Goal: Information Seeking & Learning: Learn about a topic

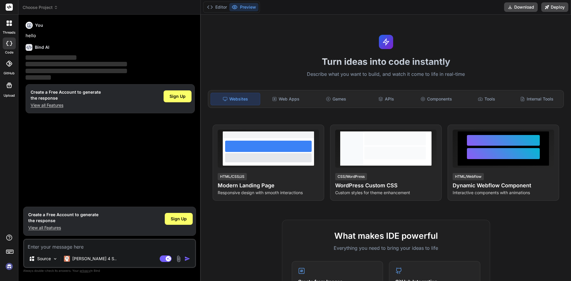
type textarea "x"
click at [58, 227] on p "View all Features" at bounding box center [63, 228] width 70 height 6
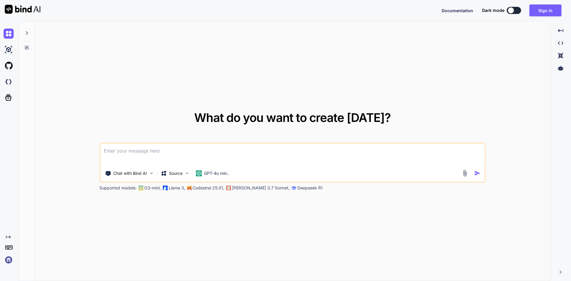
click at [185, 143] on div "Chat with Bind AI Source GPT-4o min.." at bounding box center [292, 163] width 386 height 40
click at [181, 155] on textarea at bounding box center [292, 155] width 385 height 22
click at [181, 154] on textarea at bounding box center [292, 155] width 385 height 22
paste textarea
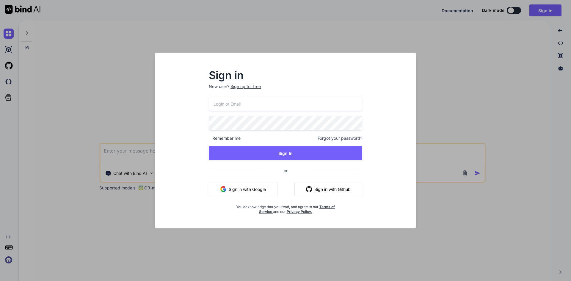
click at [229, 103] on input "email" at bounding box center [286, 104] width 154 height 15
type input "dreamtech@yopmail.com"
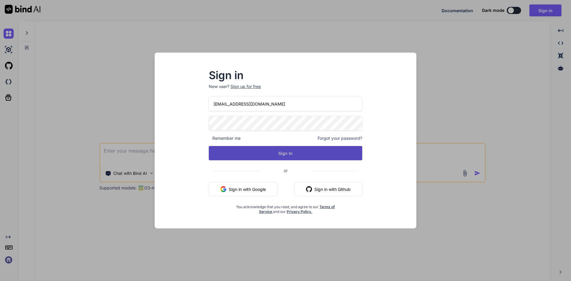
click at [275, 151] on button "Sign In" at bounding box center [286, 153] width 154 height 14
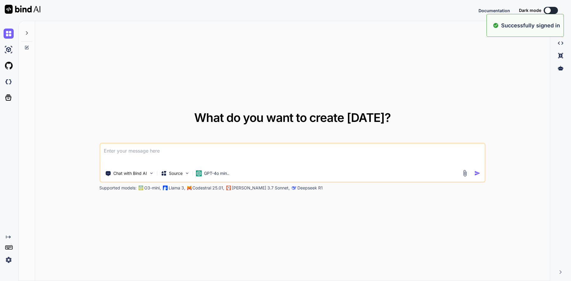
click at [151, 154] on textarea at bounding box center [292, 155] width 385 height 22
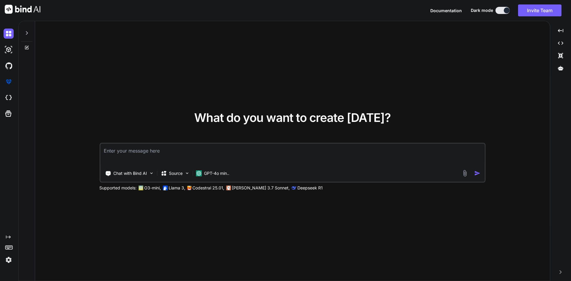
click at [175, 151] on textarea at bounding box center [292, 155] width 385 height 22
click at [165, 148] on textarea "Worked on to logic merge ship call" at bounding box center [292, 155] width 385 height 22
click at [165, 151] on textarea "Worked on to logic merge ship call" at bounding box center [292, 155] width 385 height 22
click at [162, 150] on textarea "Worked on to logic merge ship call" at bounding box center [292, 155] width 385 height 22
drag, startPoint x: 187, startPoint y: 152, endPoint x: 206, endPoint y: 151, distance: 18.5
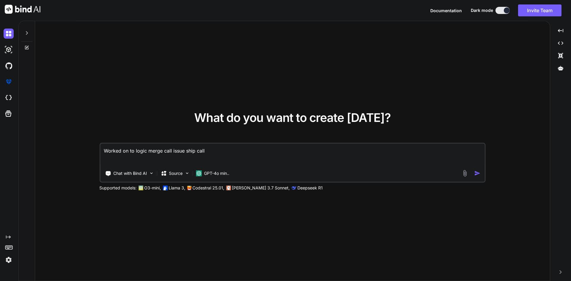
click at [206, 151] on textarea "Worked on to logic merge call issue ship call" at bounding box center [292, 155] width 385 height 22
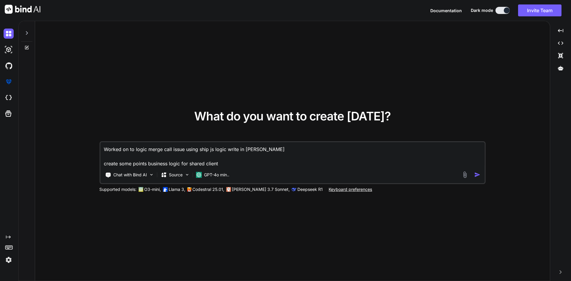
type textarea "Worked on to logic merge call issue using ship js logic write in vue js create …"
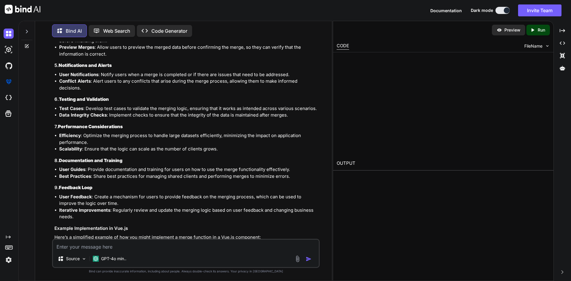
scroll to position [210, 0]
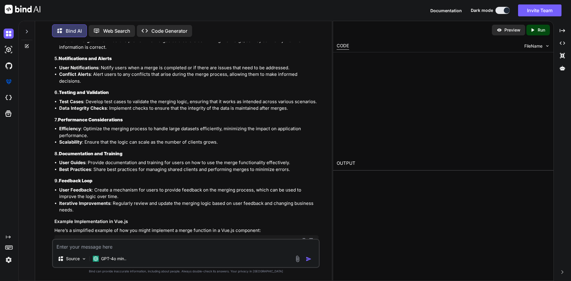
click at [397, 146] on div "Preview Created with Pixso. Run CODE FileName OUTPUT" at bounding box center [443, 151] width 221 height 260
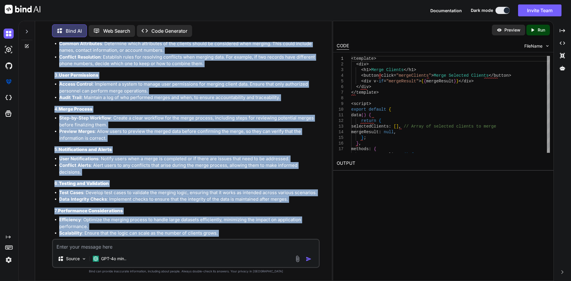
scroll to position [238, 0]
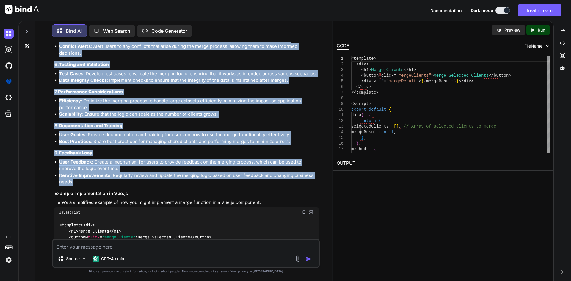
drag, startPoint x: 53, startPoint y: 81, endPoint x: 160, endPoint y: 168, distance: 137.9
click at [160, 168] on div "You Worked on to logic merge call issue using ship js logic write in vue js cre…" at bounding box center [186, 140] width 267 height 197
copy div "When working on a logic merge call issue using Ship.js in a Vue.js application,…"
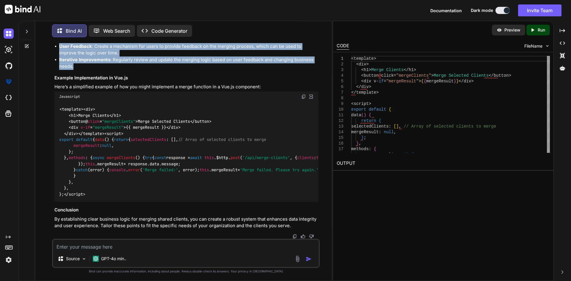
scroll to position [437, 0]
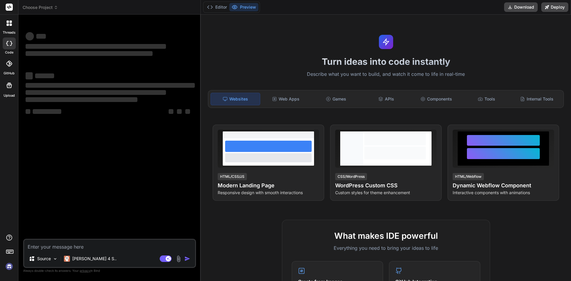
click at [70, 245] on textarea at bounding box center [109, 245] width 171 height 11
type textarea "x"
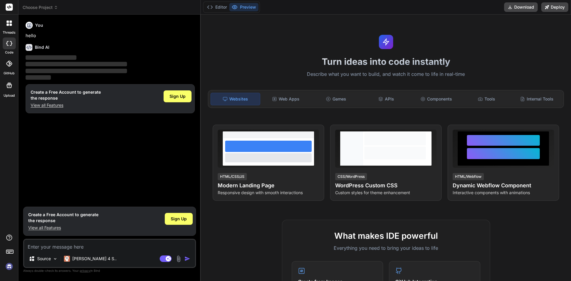
click at [49, 227] on p "View all Features" at bounding box center [63, 228] width 70 height 6
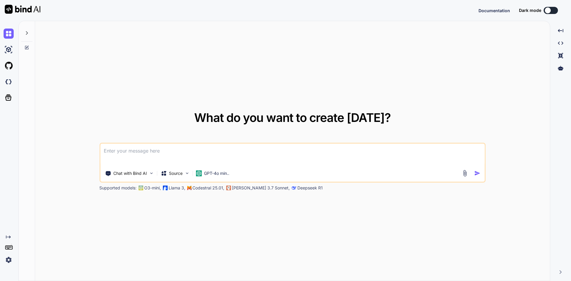
type textarea "x"
click at [146, 147] on textarea at bounding box center [292, 155] width 385 height 22
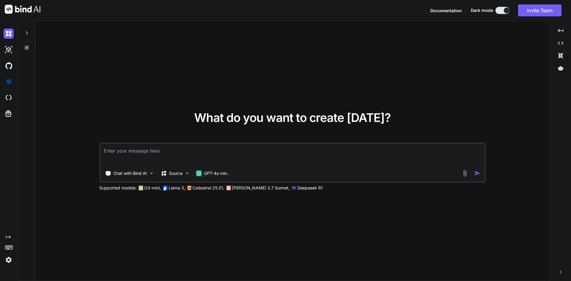
type textarea " Working on to Conduct thorough testing of the three-way calling functionality…"
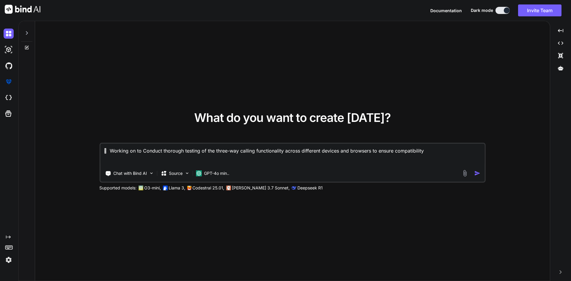
type textarea "x"
type textarea " Working on to Conduct thorough testing of the three-way calling functionality…"
click at [137, 154] on textarea " Working on to Conduct thorough testing of the three-way calling functionality…" at bounding box center [292, 155] width 385 height 22
click at [143, 154] on textarea " Working on to Conduct thorough testing of the three-way calling functionality…" at bounding box center [292, 155] width 385 height 22
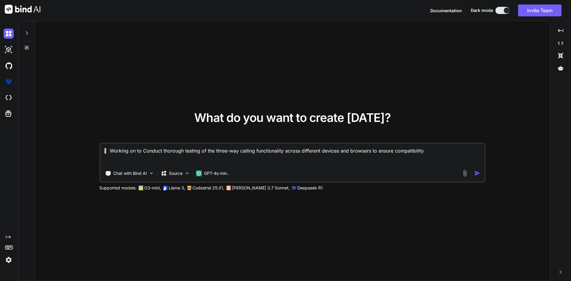
click at [145, 154] on textarea " Working on to Conduct thorough testing of the three-way calling functionality…" at bounding box center [292, 155] width 385 height 22
click at [143, 151] on textarea "Worked on top 10 logical question in js for interviews" at bounding box center [292, 155] width 385 height 22
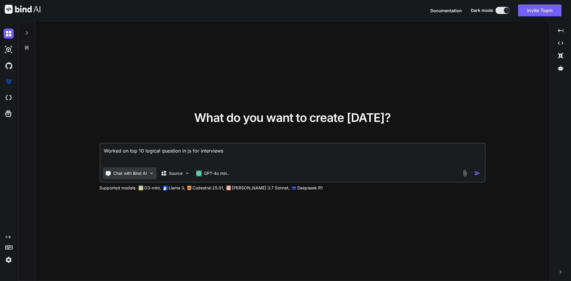
type textarea "Worked on top 100 logical question in js for interviews"
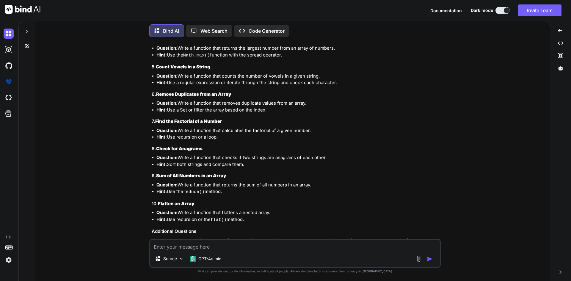
scroll to position [206, 0]
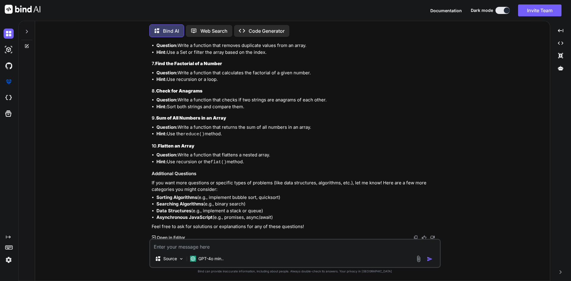
click at [195, 246] on textarea at bounding box center [295, 245] width 290 height 11
type textarea "write process solving the logical question in javascript"
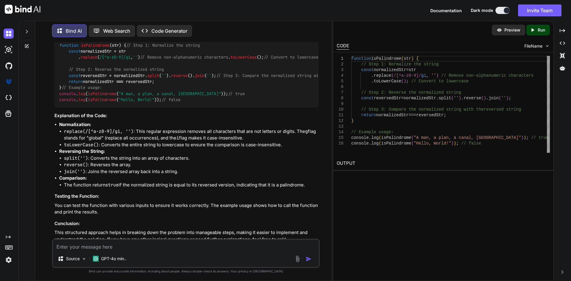
scroll to position [654, 0]
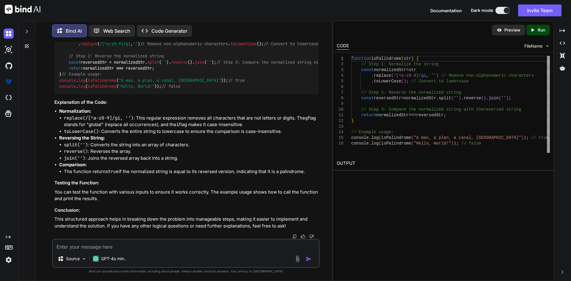
click at [131, 252] on div "Source GPT-4o min.." at bounding box center [186, 253] width 268 height 29
click at [133, 242] on textarea at bounding box center [186, 245] width 266 height 11
click at [133, 240] on textarea "lopp" at bounding box center [186, 245] width 266 height 11
click at [132, 241] on textarea "lopp" at bounding box center [186, 245] width 266 height 11
click at [129, 243] on textarea "lopp" at bounding box center [186, 245] width 266 height 11
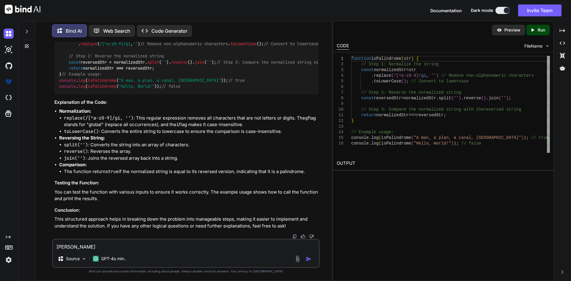
click at [129, 243] on textarea "lopp" at bounding box center [186, 245] width 266 height 11
type textarea "d"
type textarea "what we need to avide nested loop if"
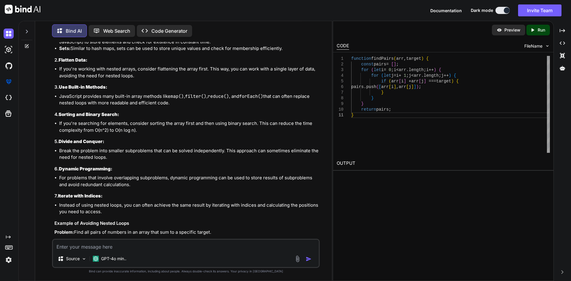
scroll to position [918, 0]
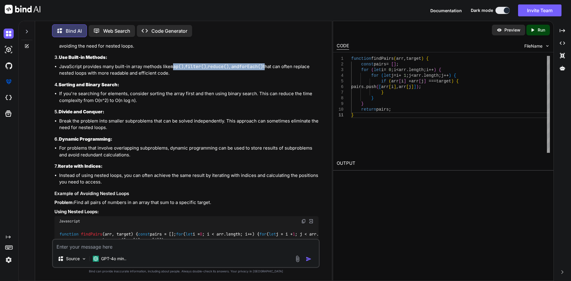
copy li "ap() , filter() , reduce() , and forEach()"
drag, startPoint x: 173, startPoint y: 102, endPoint x: 269, endPoint y: 104, distance: 96.1
click at [269, 77] on li "JavaScript provides many built-in array methods like map() , filter() , reduce(…" at bounding box center [188, 69] width 259 height 13
click at [222, 70] on code "reduce()" at bounding box center [218, 67] width 21 height 6
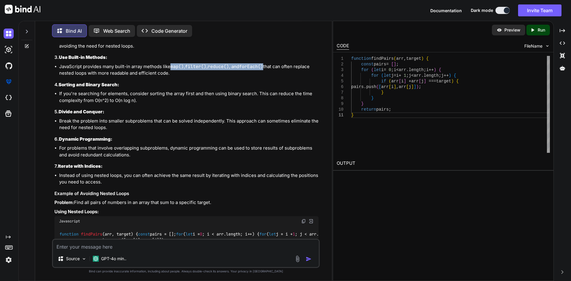
drag, startPoint x: 171, startPoint y: 103, endPoint x: 267, endPoint y: 101, distance: 96.1
click at [267, 77] on li "JavaScript provides many built-in array methods like map() , filter() , reduce(…" at bounding box center [188, 69] width 259 height 13
copy li "map() , filter() , reduce() , and forEach()"
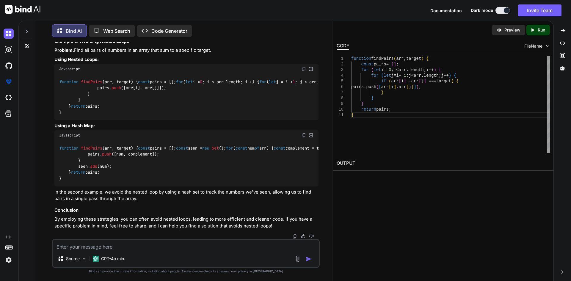
scroll to position [1179, 0]
